Goal: Task Accomplishment & Management: Complete application form

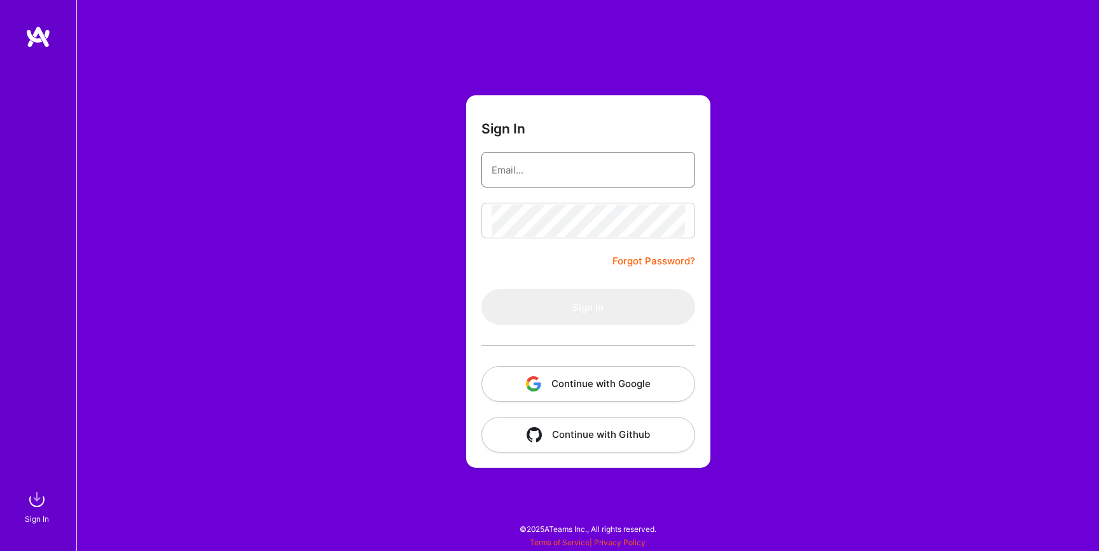
type input "[EMAIL_ADDRESS][PERSON_NAME][DOMAIN_NAME]"
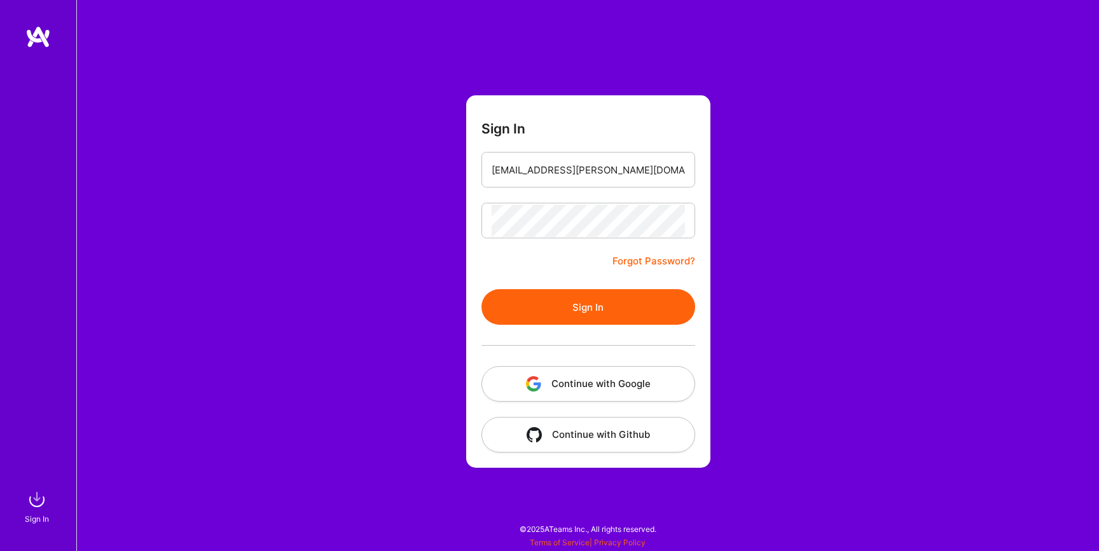
click at [536, 313] on button "Sign In" at bounding box center [588, 307] width 214 height 36
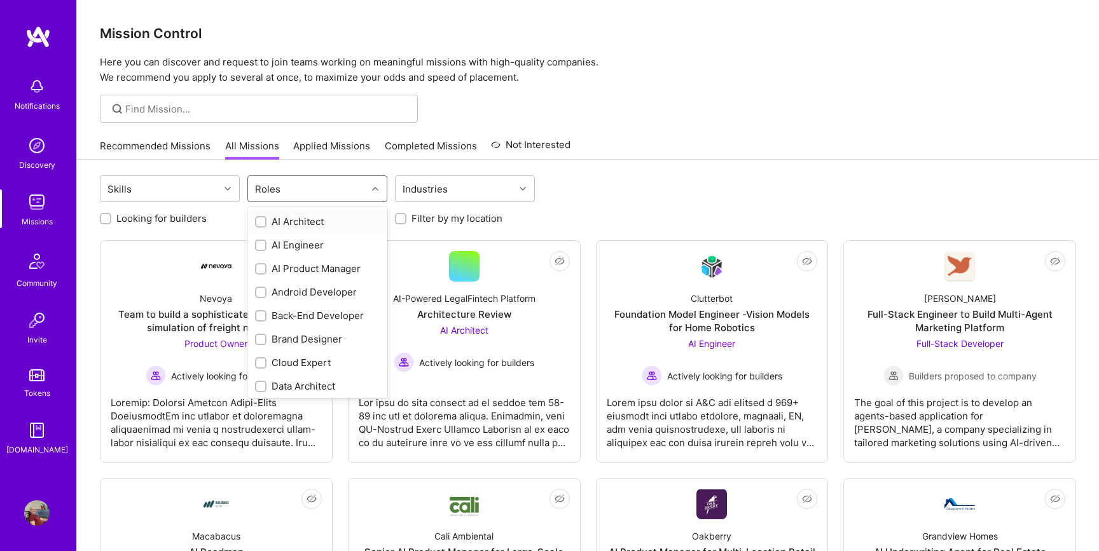
click at [312, 189] on div "Roles" at bounding box center [307, 188] width 119 height 25
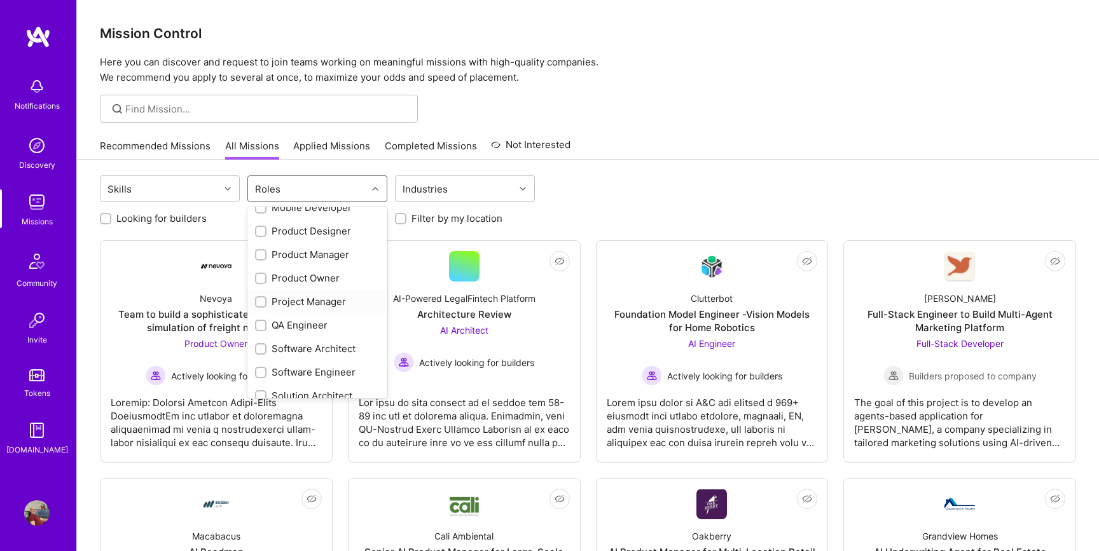
scroll to position [450, 0]
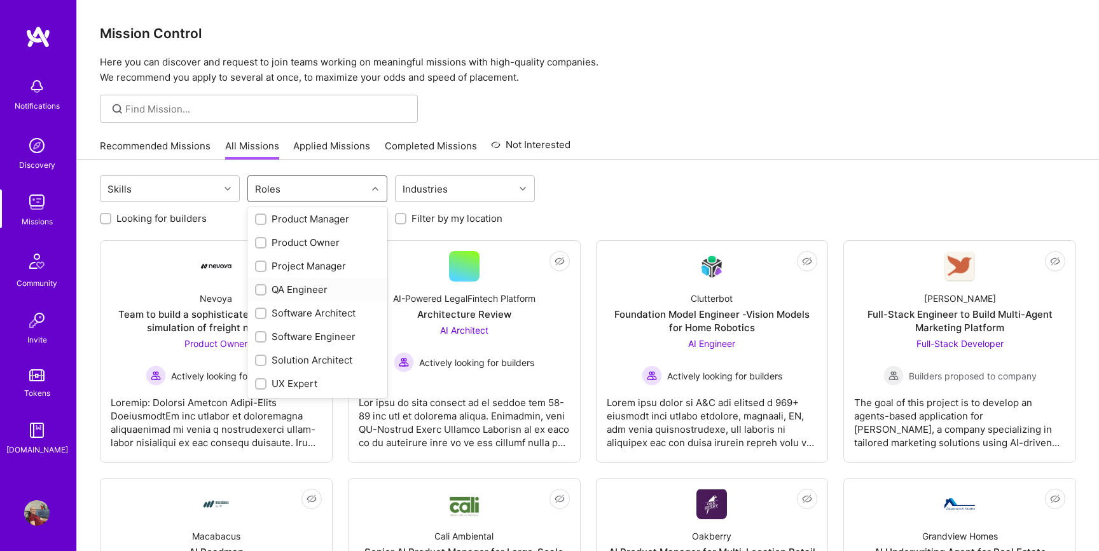
click at [293, 288] on div "QA Engineer" at bounding box center [317, 289] width 125 height 13
checkbox input "true"
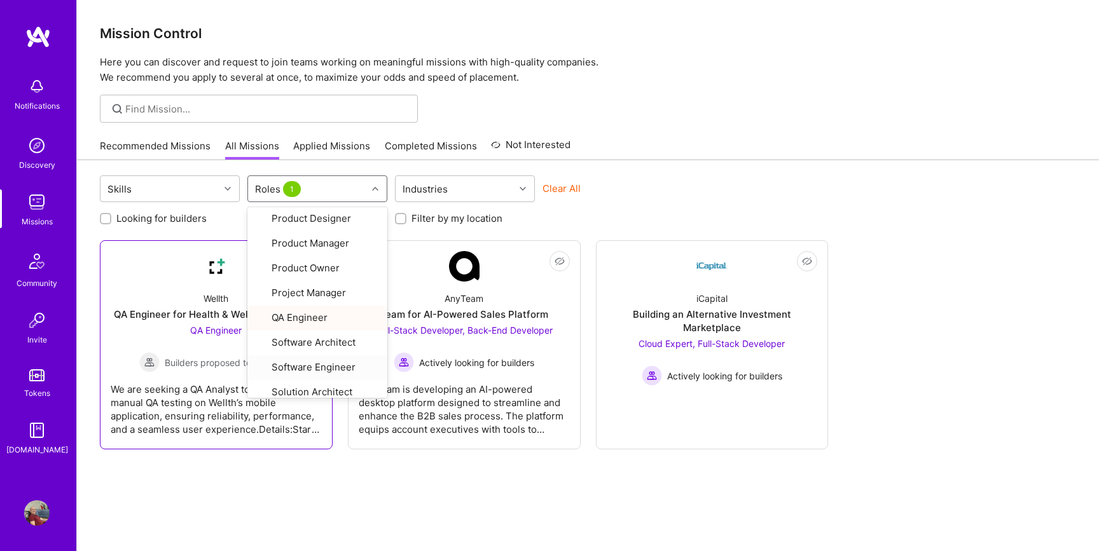
click at [182, 390] on div "We are seeking a QA Analyst to perform manual QA testing on Wellth’s mobile app…" at bounding box center [216, 405] width 211 height 64
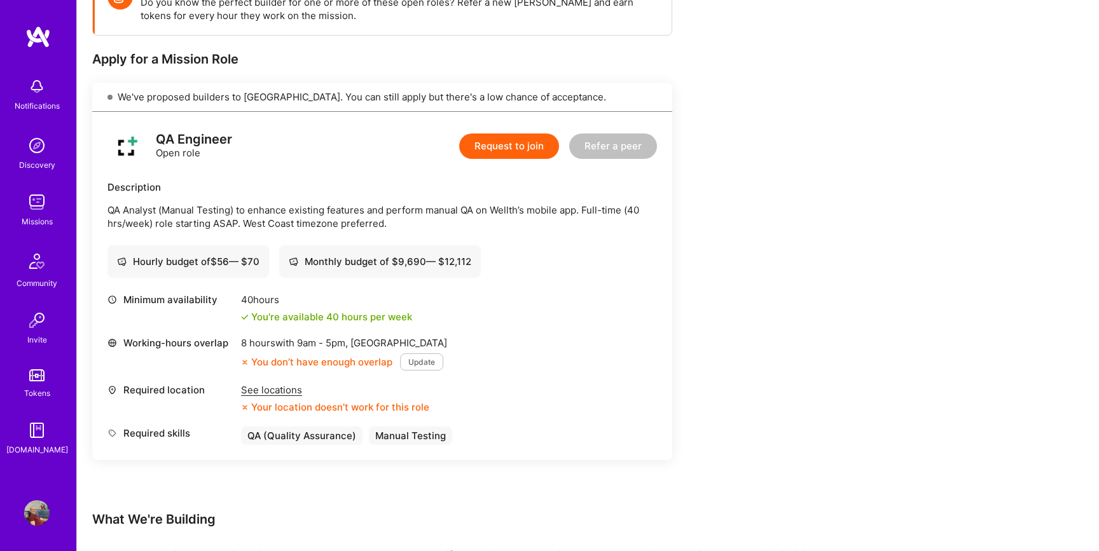
scroll to position [333, 0]
